Goal: Task Accomplishment & Management: Complete application form

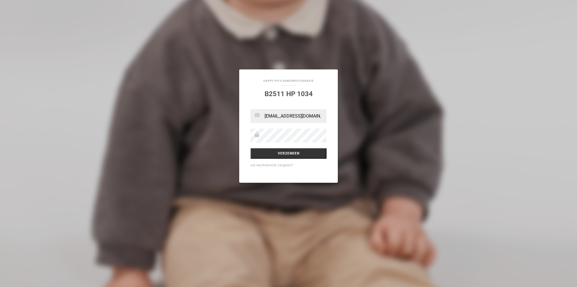
type input "[EMAIL_ADDRESS][DOMAIN_NAME]"
click at [288, 150] on input "Verzenden" at bounding box center [288, 153] width 76 height 11
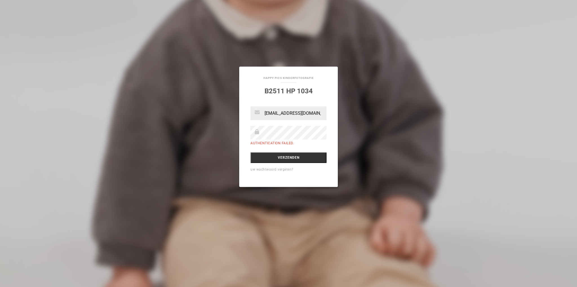
drag, startPoint x: 318, startPoint y: 113, endPoint x: 249, endPoint y: 108, distance: 69.0
click at [249, 108] on div "[EMAIL_ADDRESS][DOMAIN_NAME] Authentication failed. Verzenden uw wachtwoord ver…" at bounding box center [288, 146] width 99 height 81
click at [190, 122] on div "Happy Pics Kinderfotografie B2511 HP 1034 [EMAIL_ADDRESS][DOMAIN_NAME] Authenti…" at bounding box center [288, 143] width 577 height 287
click at [250, 152] on input "Verzenden" at bounding box center [288, 157] width 76 height 11
click at [302, 160] on input "Verzenden" at bounding box center [288, 157] width 76 height 11
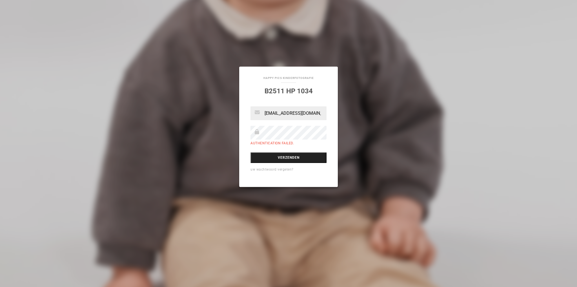
click at [287, 158] on input "Verzenden" at bounding box center [288, 157] width 76 height 11
